Goal: Task Accomplishment & Management: Manage account settings

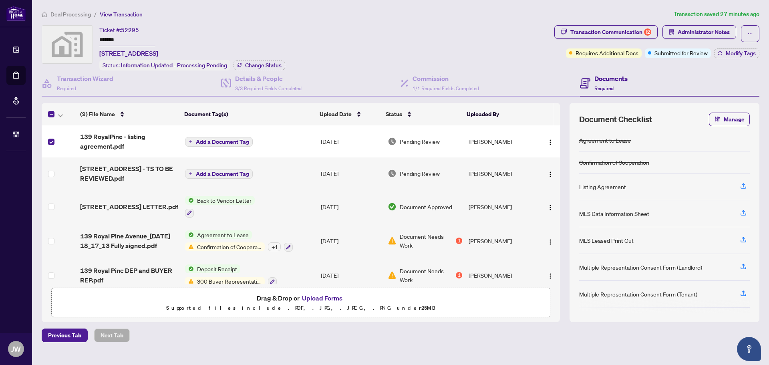
click at [56, 115] on div at bounding box center [61, 114] width 26 height 10
click at [61, 117] on span "button" at bounding box center [60, 114] width 5 height 9
click at [63, 123] on span "Open Selected in New Tab(s)" at bounding box center [98, 127] width 71 height 9
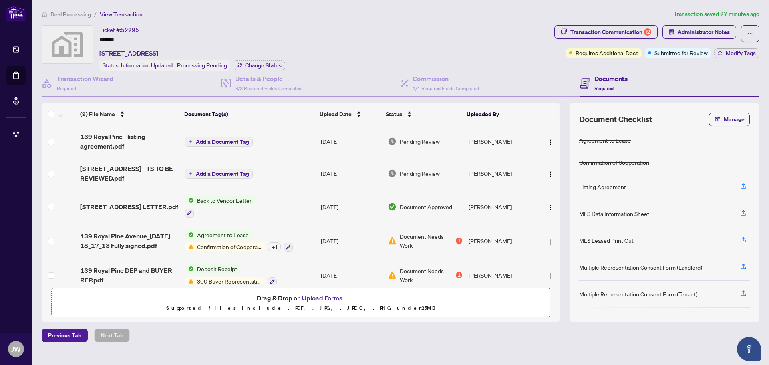
click at [107, 38] on input "*******" at bounding box center [127, 40] width 56 height 12
click at [655, 31] on button "Transaction Communication 12" at bounding box center [606, 32] width 103 height 14
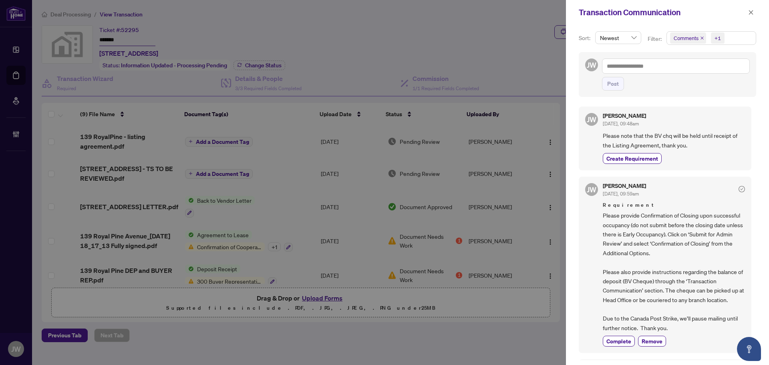
click at [702, 38] on icon "close" at bounding box center [702, 37] width 3 height 3
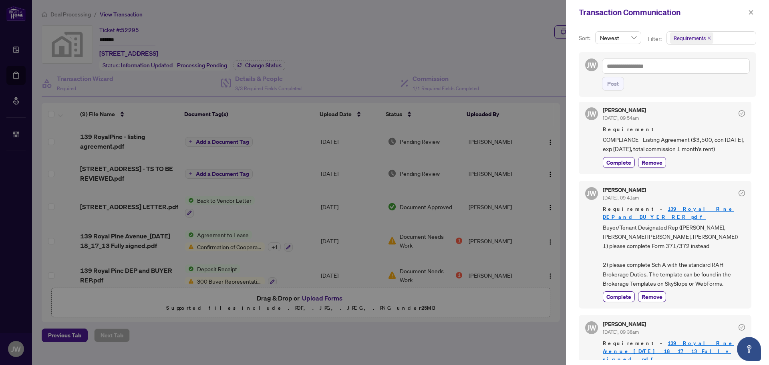
scroll to position [801, 0]
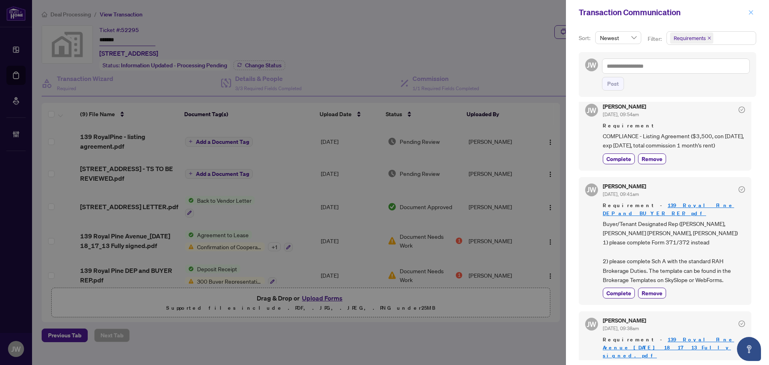
click at [754, 12] on icon "close" at bounding box center [751, 13] width 6 height 6
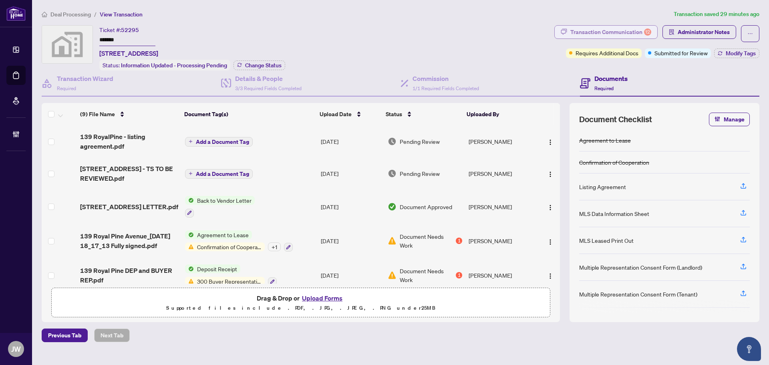
click at [611, 29] on div "Transaction Communication 12" at bounding box center [611, 32] width 81 height 13
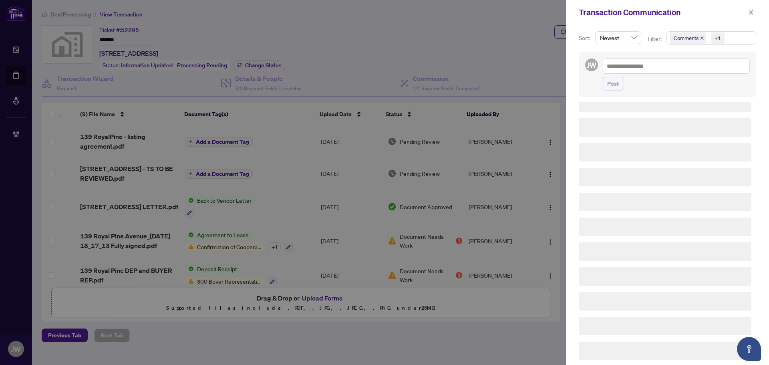
scroll to position [0, 0]
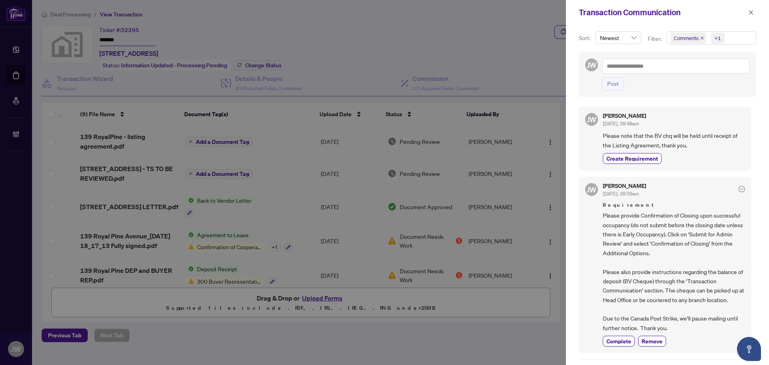
click at [700, 38] on icon "close" at bounding box center [702, 38] width 4 height 4
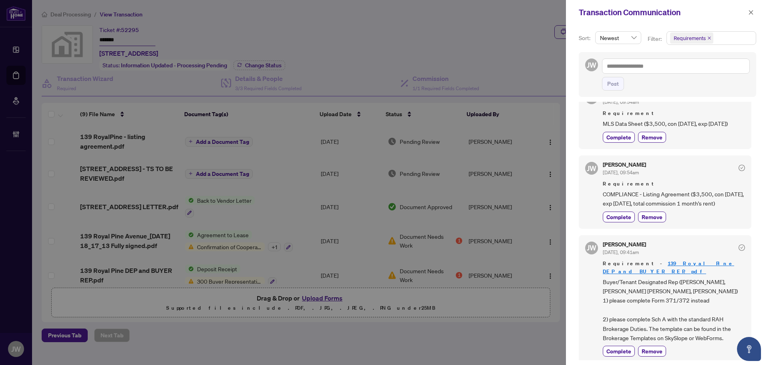
scroll to position [684, 0]
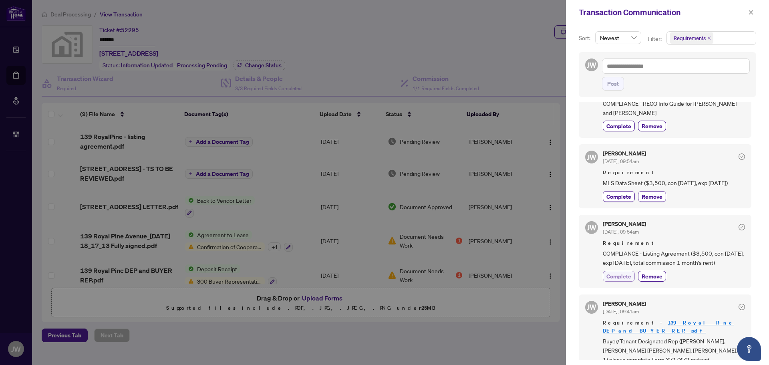
drag, startPoint x: 620, startPoint y: 303, endPoint x: 628, endPoint y: 300, distance: 8.8
click at [620, 280] on span "Complete" at bounding box center [619, 276] width 25 height 8
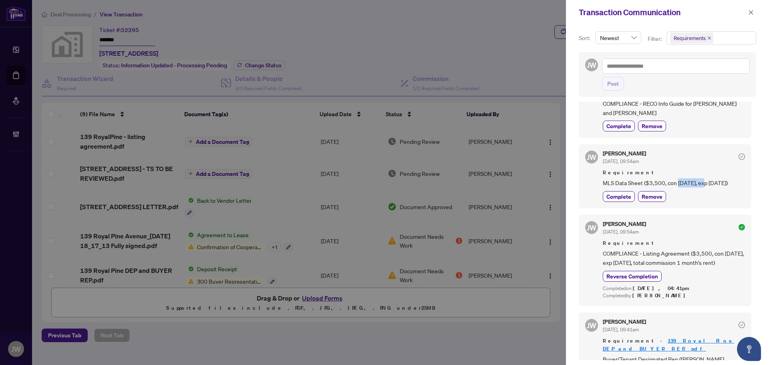
drag, startPoint x: 678, startPoint y: 191, endPoint x: 708, endPoint y: 189, distance: 29.7
click at [708, 188] on span "MLS Data Sheet ($3,500, con 08/29/2025, exp 12/31/2025)" at bounding box center [674, 182] width 142 height 9
copy span "08/29/2025"
click at [627, 201] on span "Complete" at bounding box center [619, 196] width 25 height 8
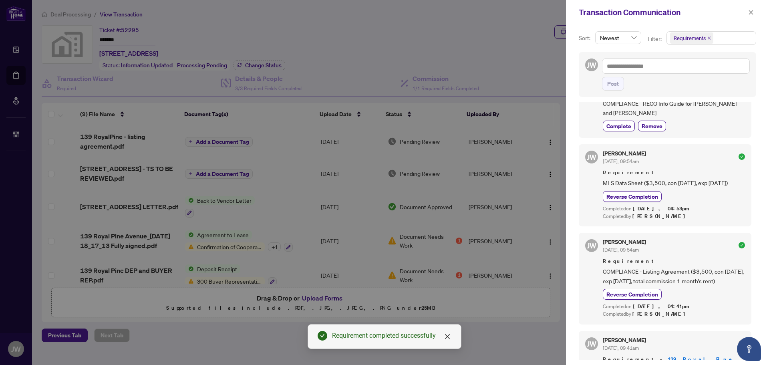
click at [648, 188] on span "MLS Data Sheet ($3,500, con 08/29/2025, exp 12/31/2025)" at bounding box center [674, 182] width 142 height 9
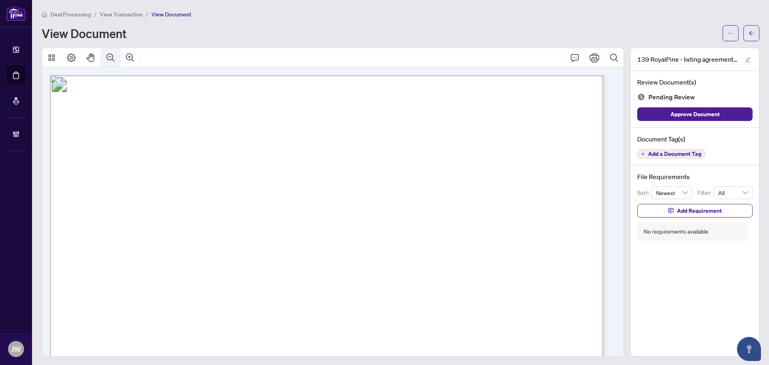
click at [113, 61] on icon "Zoom Out" at bounding box center [111, 58] width 10 height 10
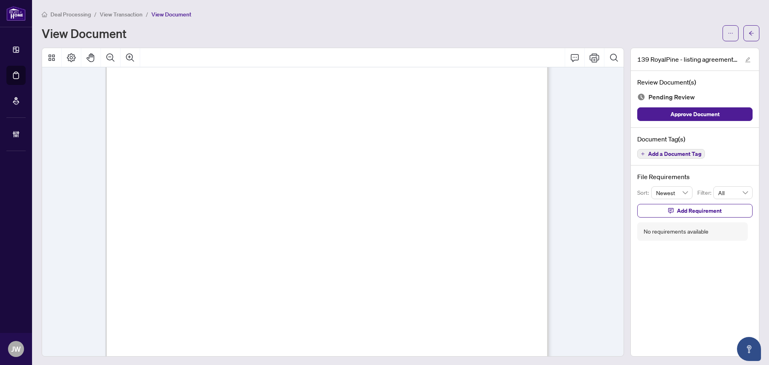
scroll to position [8592, 0]
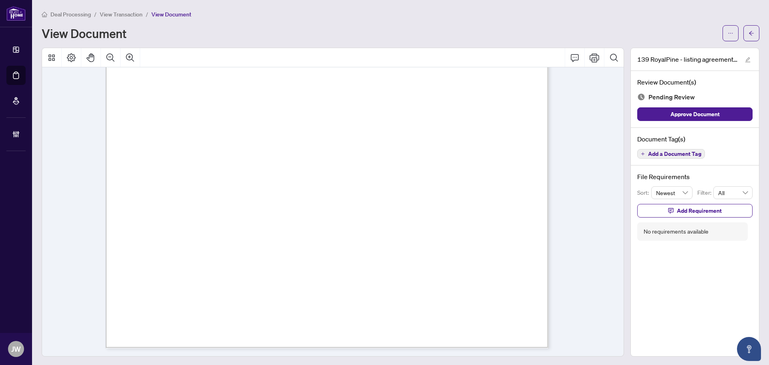
click at [669, 157] on span "Add a Document Tag" at bounding box center [674, 154] width 53 height 6
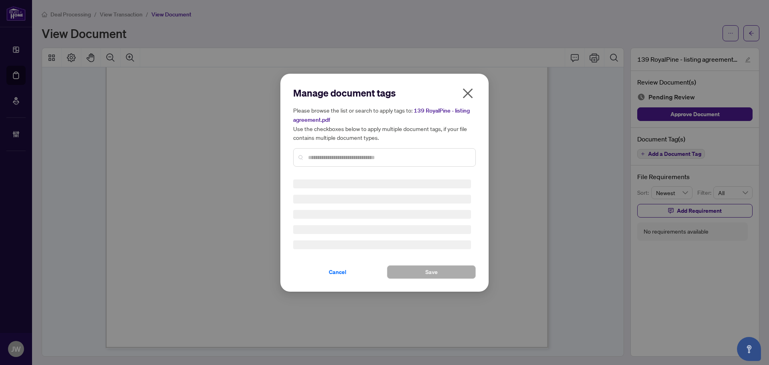
click at [418, 154] on div "Manage document tags Please browse the list or search to apply tags to: 139 Roy…" at bounding box center [384, 130] width 183 height 87
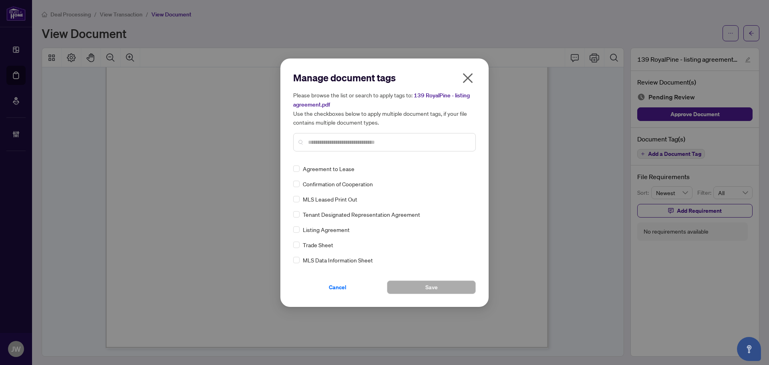
click at [424, 162] on div "Manage document tags Please browse the list or search to apply tags to: 139 Roy…" at bounding box center [384, 182] width 183 height 223
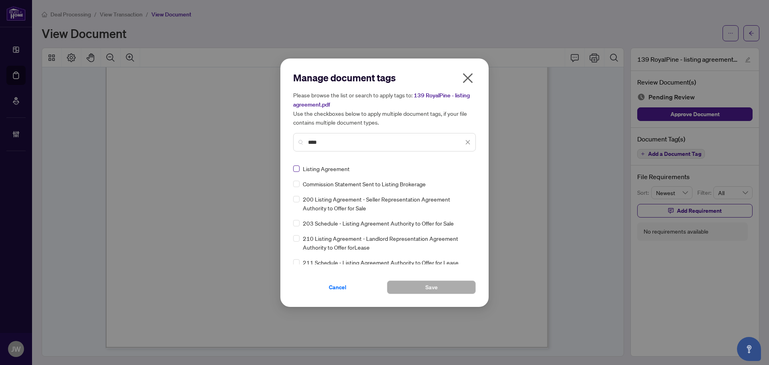
click at [298, 171] on label at bounding box center [296, 168] width 6 height 9
click at [460, 166] on img at bounding box center [460, 169] width 8 height 8
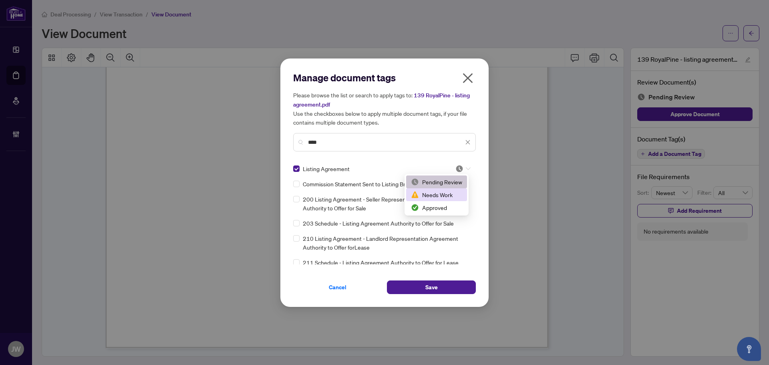
click at [451, 192] on div "Needs Work" at bounding box center [436, 194] width 51 height 9
drag, startPoint x: 368, startPoint y: 142, endPoint x: 261, endPoint y: 141, distance: 107.0
click at [261, 141] on div "Manage document tags Please browse the list or search to apply tags to: 139 Roy…" at bounding box center [384, 182] width 769 height 365
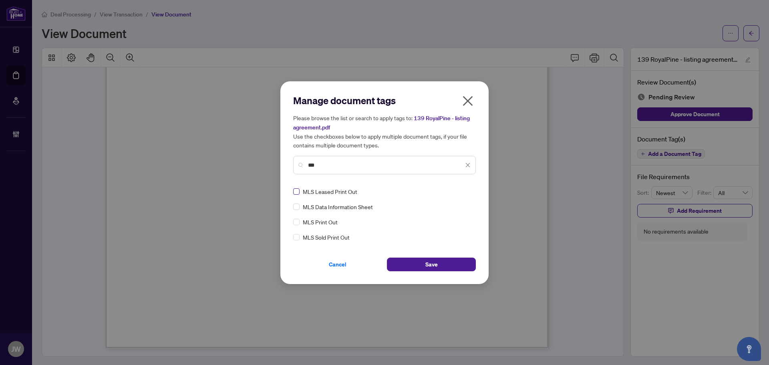
type input "***"
click at [299, 195] on label at bounding box center [296, 191] width 6 height 9
click at [299, 202] on label at bounding box center [296, 206] width 6 height 9
click at [457, 188] on img at bounding box center [460, 192] width 8 height 8
click at [450, 215] on div "Needs Work" at bounding box center [439, 217] width 51 height 9
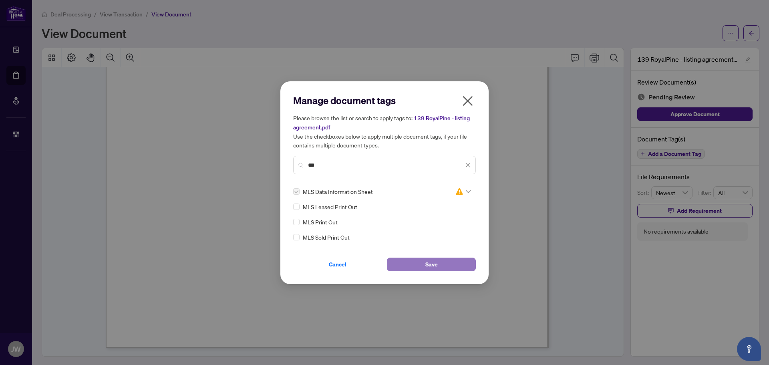
click at [451, 261] on button "Save" at bounding box center [431, 265] width 89 height 14
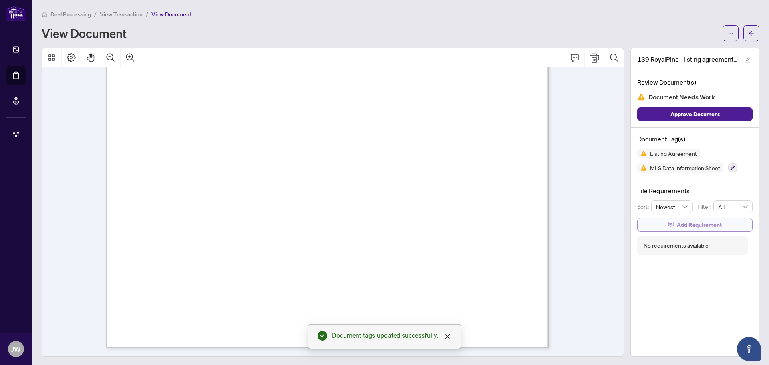
click at [689, 219] on span "Add Requirement" at bounding box center [699, 224] width 45 height 13
click at [692, 232] on textarea at bounding box center [704, 231] width 86 height 15
paste textarea "**********"
type textarea "**********"
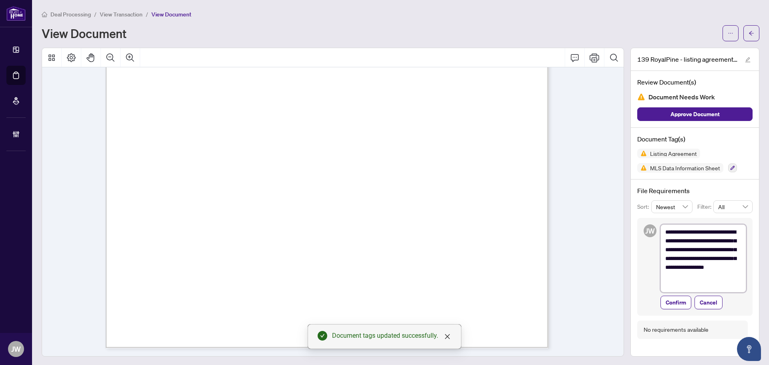
scroll to position [0, 0]
type textarea "**********"
click at [671, 304] on span "Confirm" at bounding box center [676, 302] width 20 height 13
type textarea "**********"
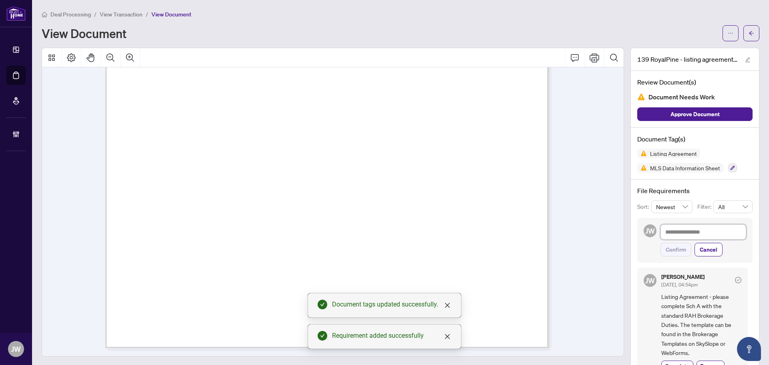
click at [708, 231] on textarea at bounding box center [704, 231] width 86 height 15
paste textarea "**********"
type textarea "**********"
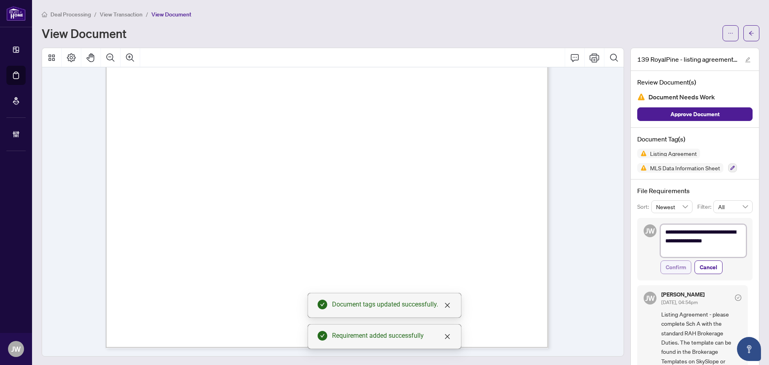
type textarea "**********"
click at [676, 262] on span "Confirm" at bounding box center [676, 267] width 20 height 13
type textarea "**********"
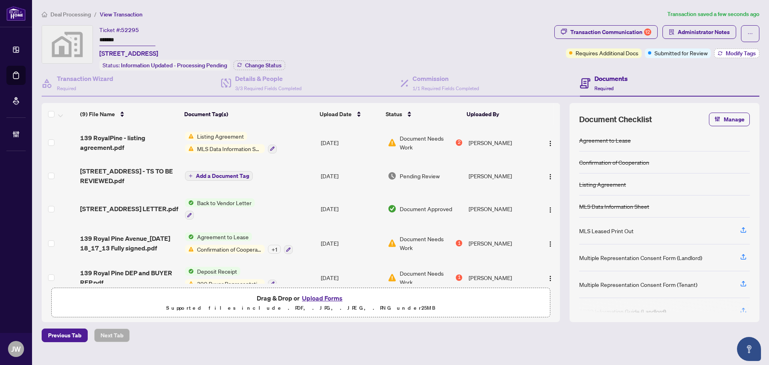
click at [726, 51] on span "Modify Tags" at bounding box center [741, 53] width 30 height 6
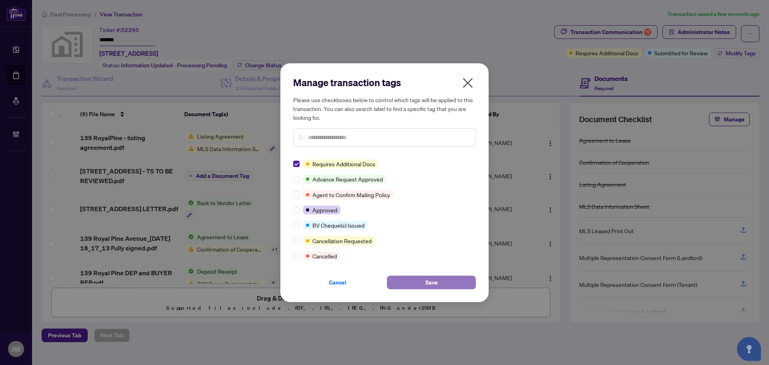
click at [420, 278] on button "Save" at bounding box center [431, 283] width 89 height 14
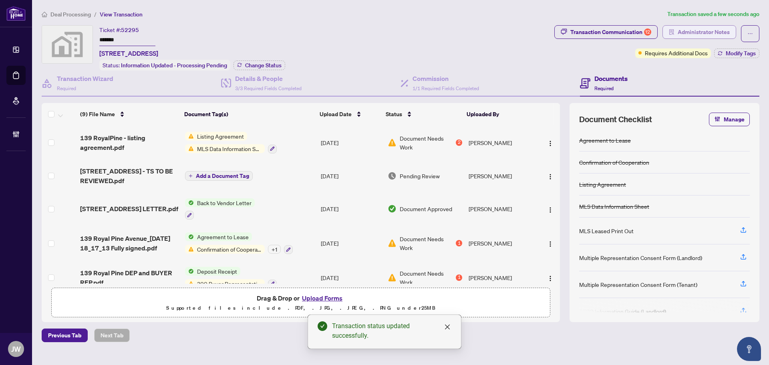
click at [689, 34] on span "Administrator Notes" at bounding box center [704, 32] width 52 height 13
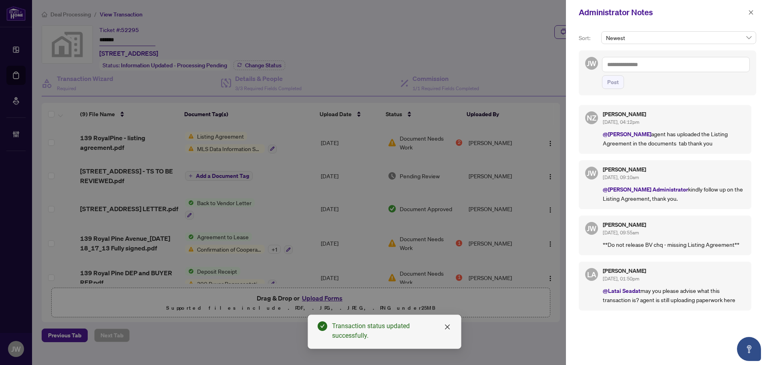
click at [691, 63] on textarea at bounding box center [676, 64] width 148 height 15
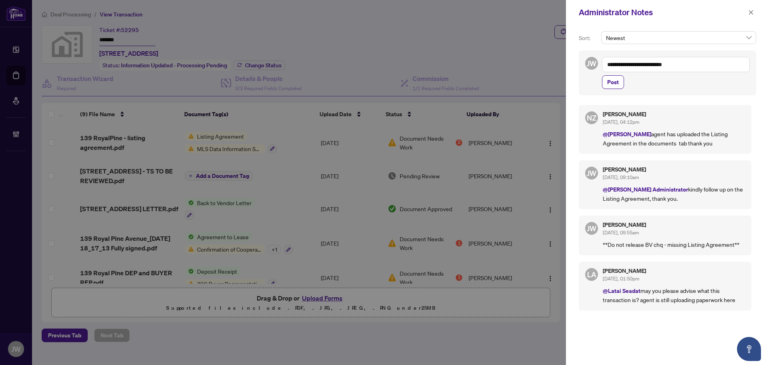
click at [693, 63] on textarea "**********" at bounding box center [676, 64] width 148 height 15
type textarea "**********"
click at [618, 86] on span "Post" at bounding box center [613, 82] width 12 height 13
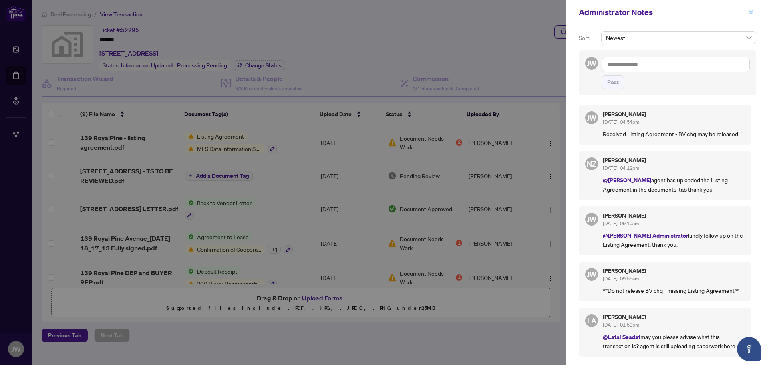
drag, startPoint x: 751, startPoint y: 14, endPoint x: 715, endPoint y: 23, distance: 36.7
click at [751, 14] on icon "close" at bounding box center [751, 13] width 6 height 6
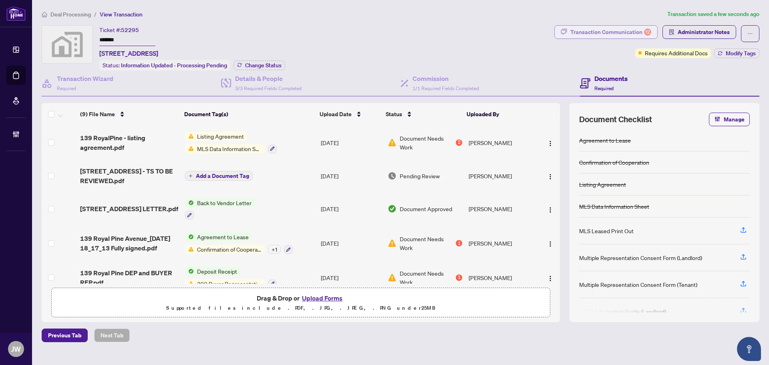
click at [648, 28] on div "12" at bounding box center [647, 31] width 7 height 7
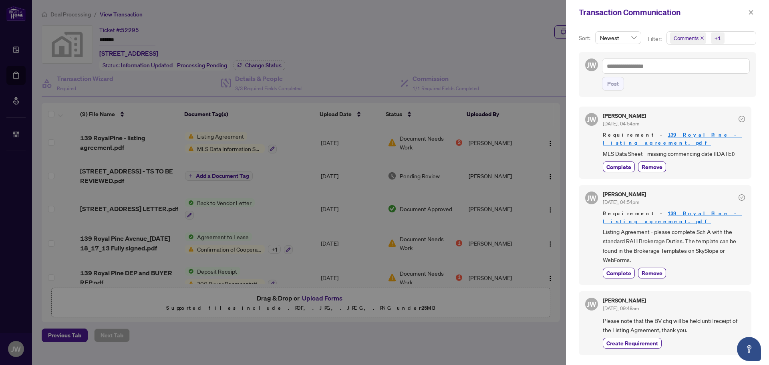
click at [701, 36] on icon "close" at bounding box center [702, 38] width 4 height 4
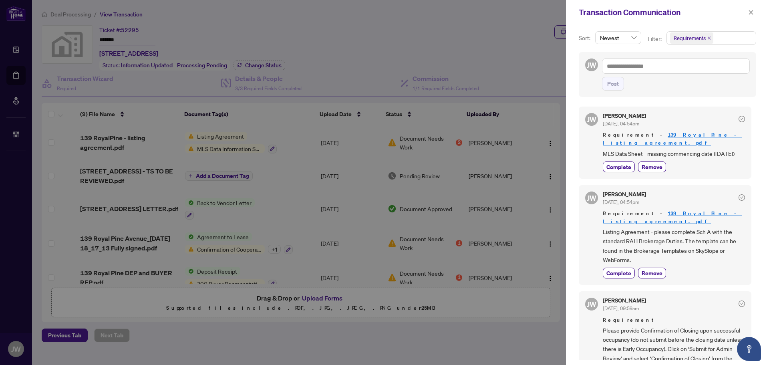
click at [705, 163] on div "Complete Remove" at bounding box center [674, 166] width 142 height 11
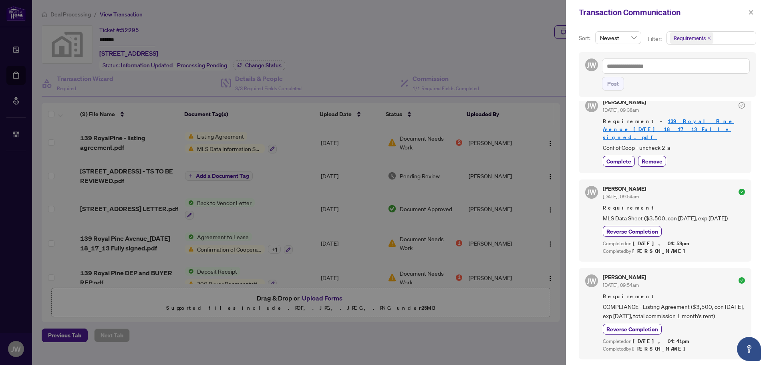
scroll to position [2, 0]
click at [748, 13] on button "button" at bounding box center [751, 13] width 10 height 10
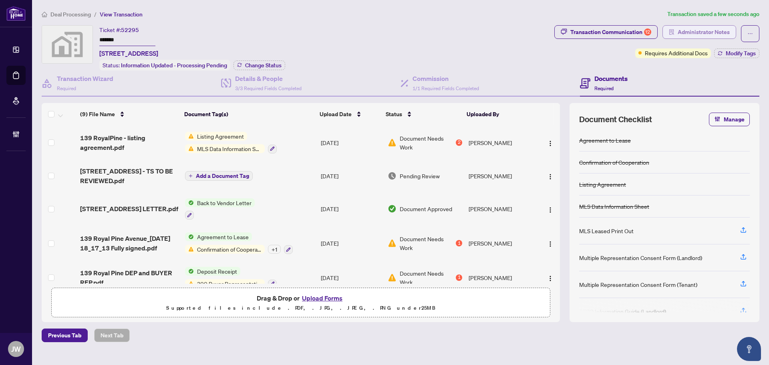
click at [718, 29] on span "Administrator Notes" at bounding box center [704, 32] width 52 height 13
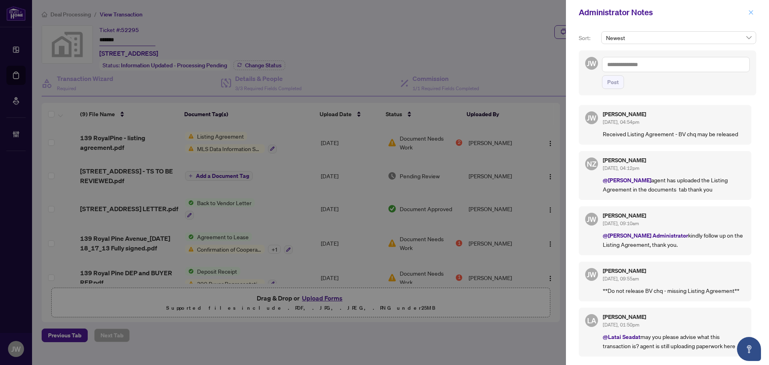
click at [746, 13] on button "button" at bounding box center [751, 13] width 10 height 10
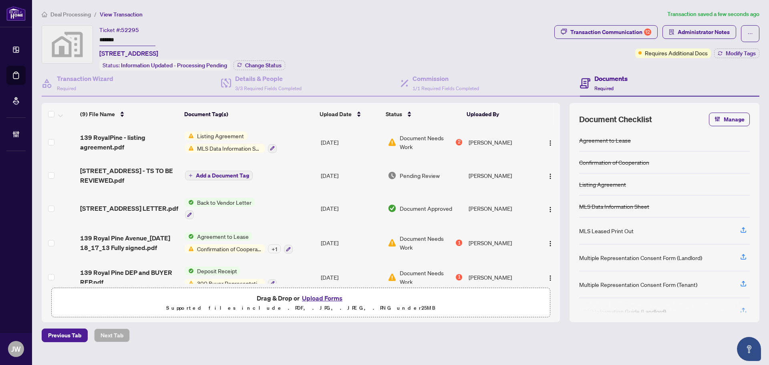
scroll to position [0, 0]
click at [77, 11] on span "Deal Processing" at bounding box center [70, 14] width 40 height 7
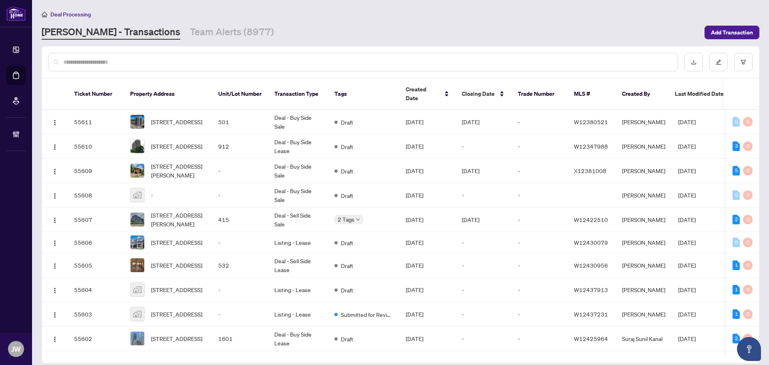
click at [328, 61] on input "text" at bounding box center [367, 62] width 608 height 9
paste input "**********"
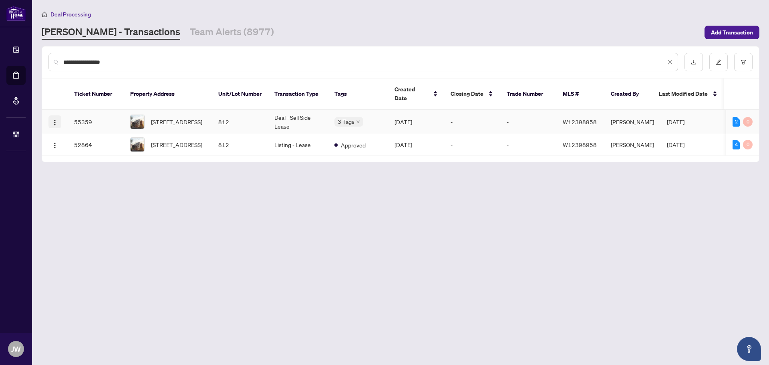
type input "**********"
click at [54, 119] on img "button" at bounding box center [55, 122] width 6 height 6
click at [70, 140] on span "Open in New Tab" at bounding box center [93, 141] width 77 height 9
click at [311, 136] on td "Listing - Lease" at bounding box center [298, 144] width 60 height 21
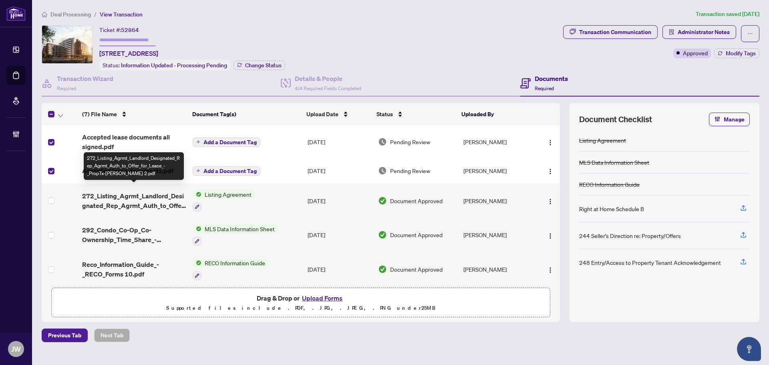
scroll to position [56, 0]
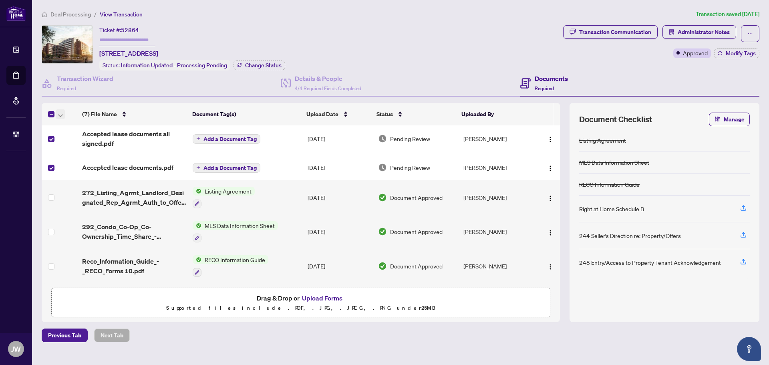
click at [65, 112] on button "button" at bounding box center [60, 114] width 9 height 10
click at [68, 125] on span "Open Selected in New Tab(s)" at bounding box center [98, 127] width 71 height 9
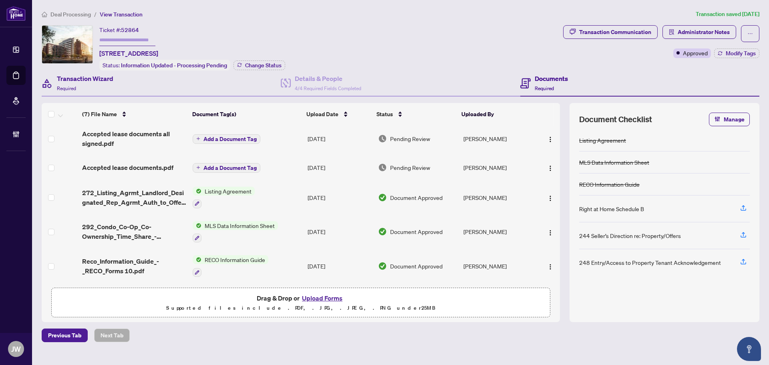
click at [128, 93] on div "Transaction Wizard Required" at bounding box center [161, 84] width 239 height 26
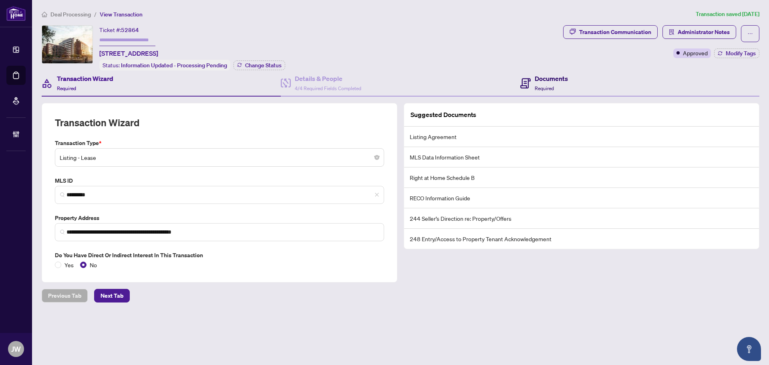
click at [558, 80] on h4 "Documents" at bounding box center [551, 79] width 33 height 10
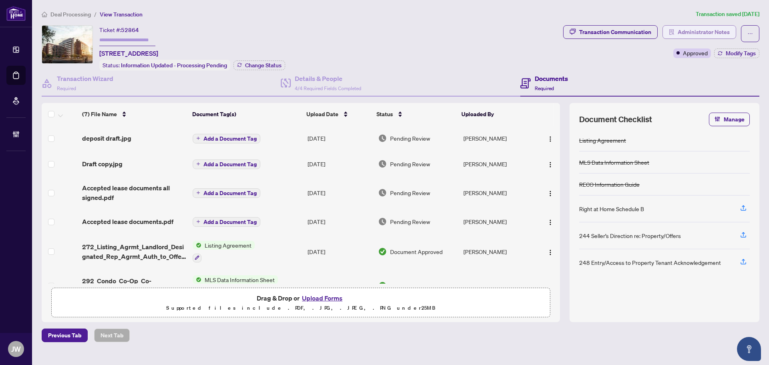
click at [686, 33] on span "Administrator Notes" at bounding box center [704, 32] width 52 height 13
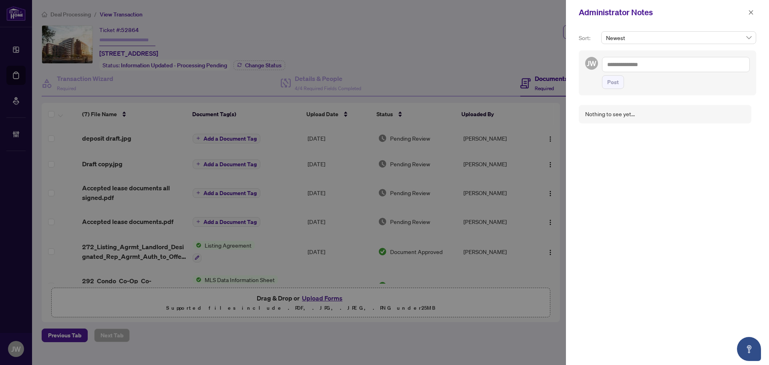
click at [690, 63] on textarea at bounding box center [676, 64] width 148 height 15
paste textarea "******"
type textarea "**********"
click at [606, 89] on button "Post" at bounding box center [613, 90] width 22 height 14
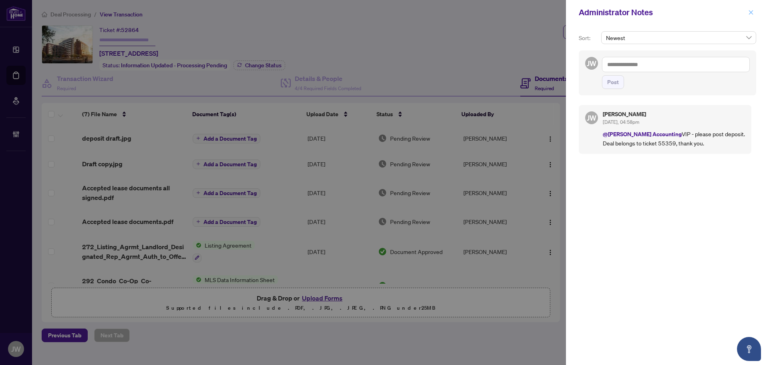
click at [750, 11] on icon "close" at bounding box center [751, 12] width 4 height 4
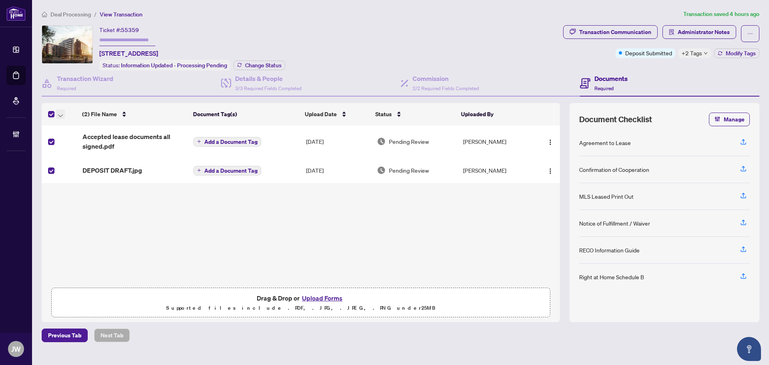
click at [59, 114] on icon "button" at bounding box center [60, 115] width 5 height 3
click at [64, 123] on li "Open Selected in New Tab(s)" at bounding box center [98, 127] width 81 height 13
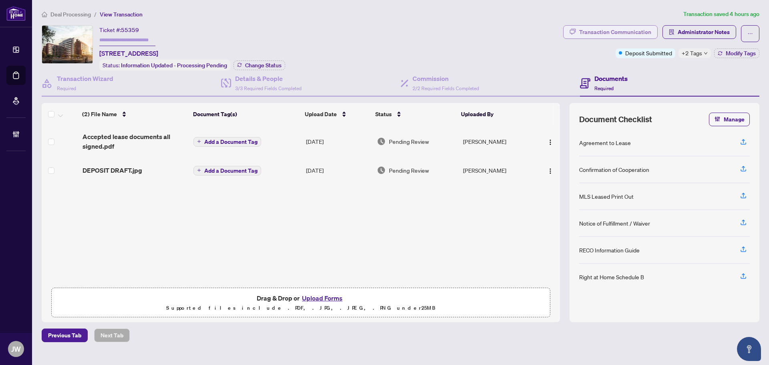
click at [625, 36] on div "Transaction Communication" at bounding box center [615, 32] width 72 height 13
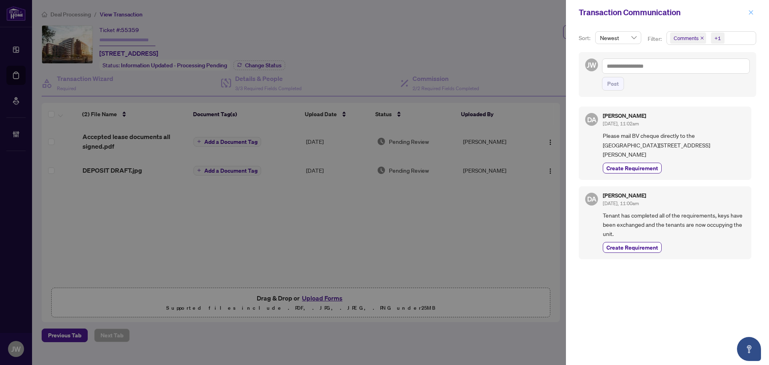
click at [750, 10] on icon "close" at bounding box center [751, 13] width 6 height 6
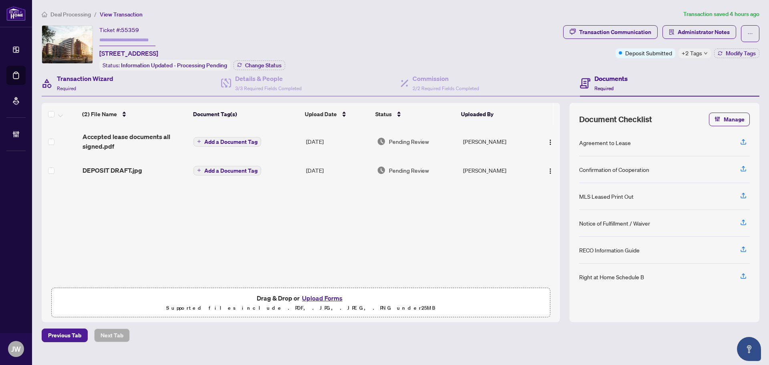
click at [147, 75] on div "Transaction Wizard Required" at bounding box center [132, 84] width 180 height 26
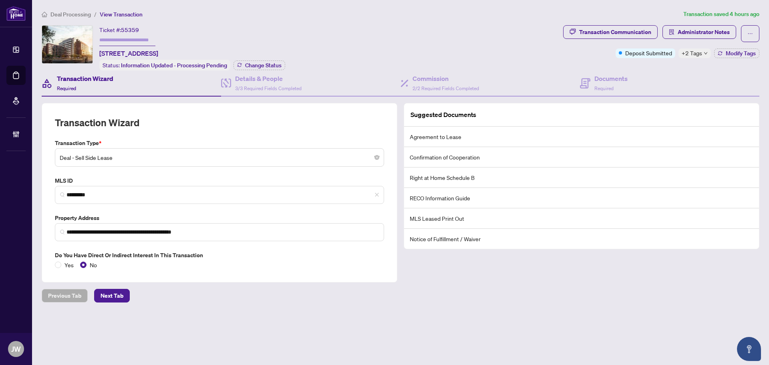
click at [136, 27] on span "55359" at bounding box center [130, 29] width 18 height 7
copy span "55359"
click at [706, 51] on icon "down" at bounding box center [706, 53] width 4 height 4
click at [79, 13] on span "Deal Processing" at bounding box center [70, 14] width 40 height 7
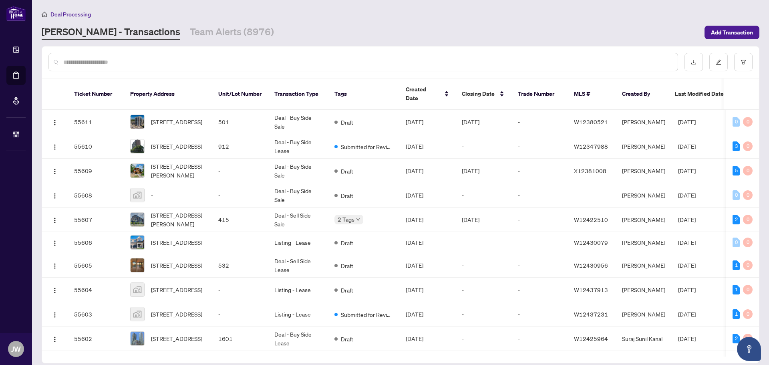
click at [282, 63] on input "text" at bounding box center [367, 62] width 608 height 9
paste input "*****"
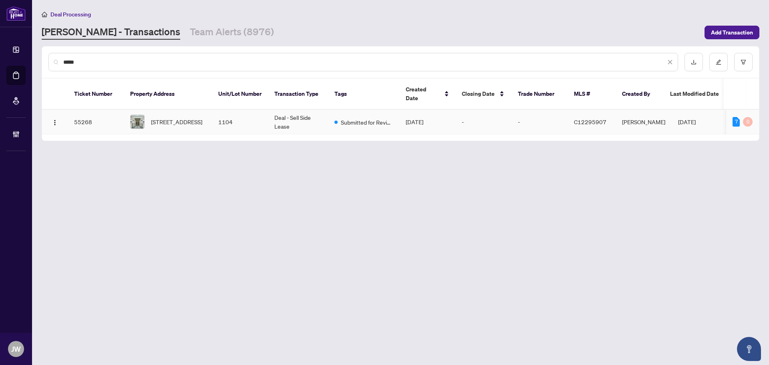
type input "*****"
click at [272, 110] on td "Deal - Sell Side Lease" at bounding box center [298, 122] width 60 height 24
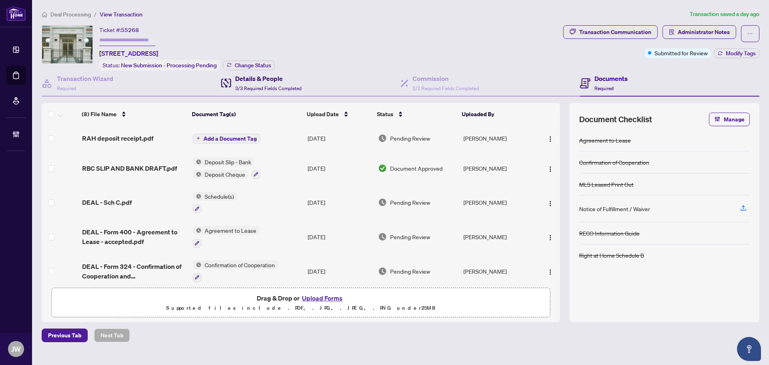
click at [264, 89] on span "3/3 Required Fields Completed" at bounding box center [268, 88] width 67 height 6
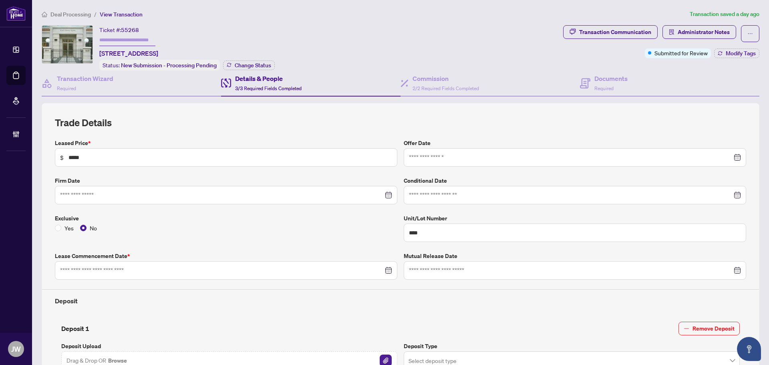
type input "**********"
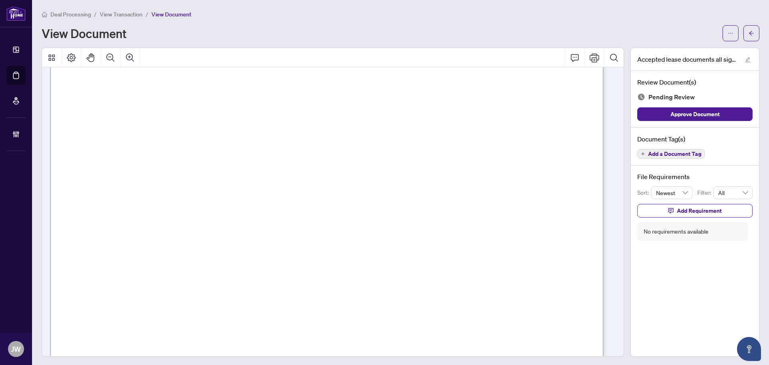
scroll to position [2470, 0]
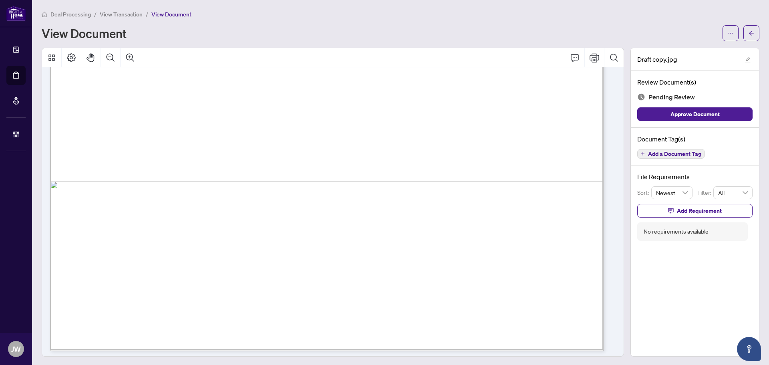
scroll to position [510, 0]
